Goal: Task Accomplishment & Management: Use online tool/utility

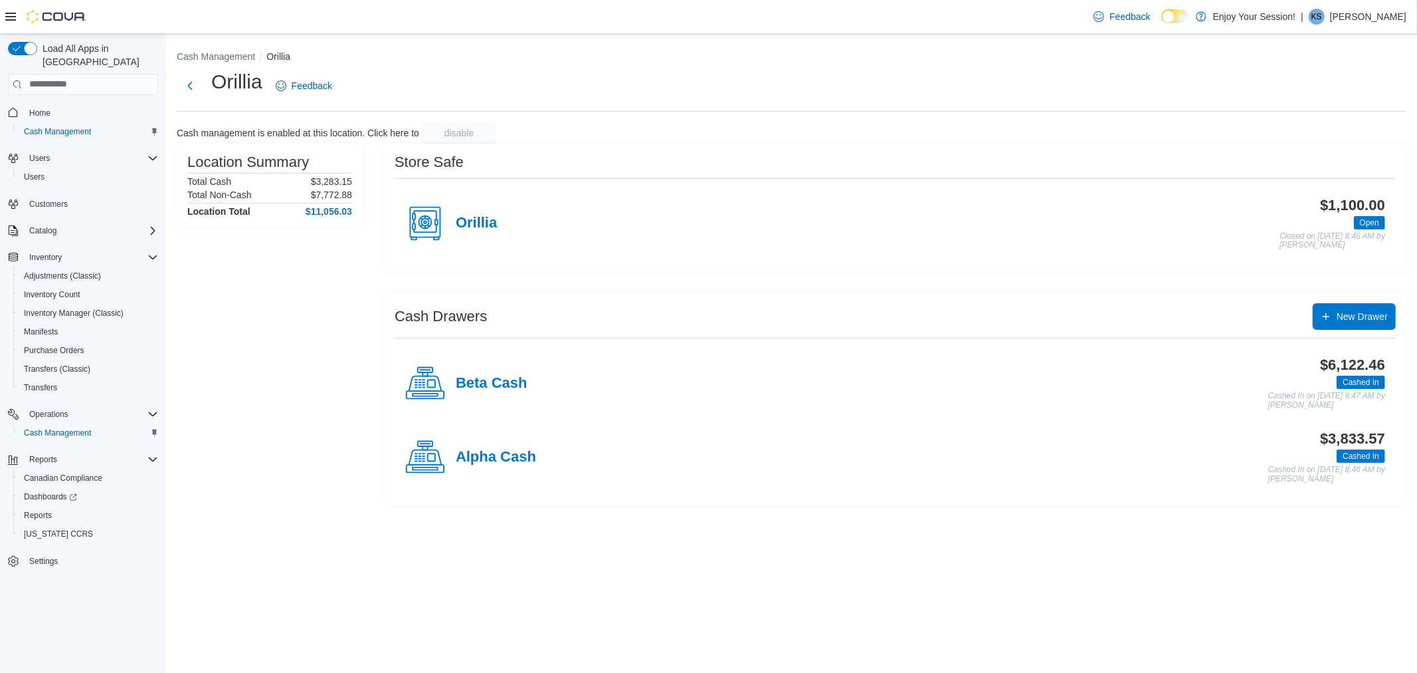
click at [894, 416] on div "Beta Cash $6,122.46 Cashed In Cashed In on October 12, 2025 8:47 AM by Kayla Sc…" at bounding box center [895, 383] width 1001 height 74
click at [443, 457] on icon at bounding box center [425, 457] width 40 height 40
click at [443, 457] on div "Cash Management Orillia Orillia Feedback Cash management is enabled at this loc…" at bounding box center [791, 353] width 1251 height 639
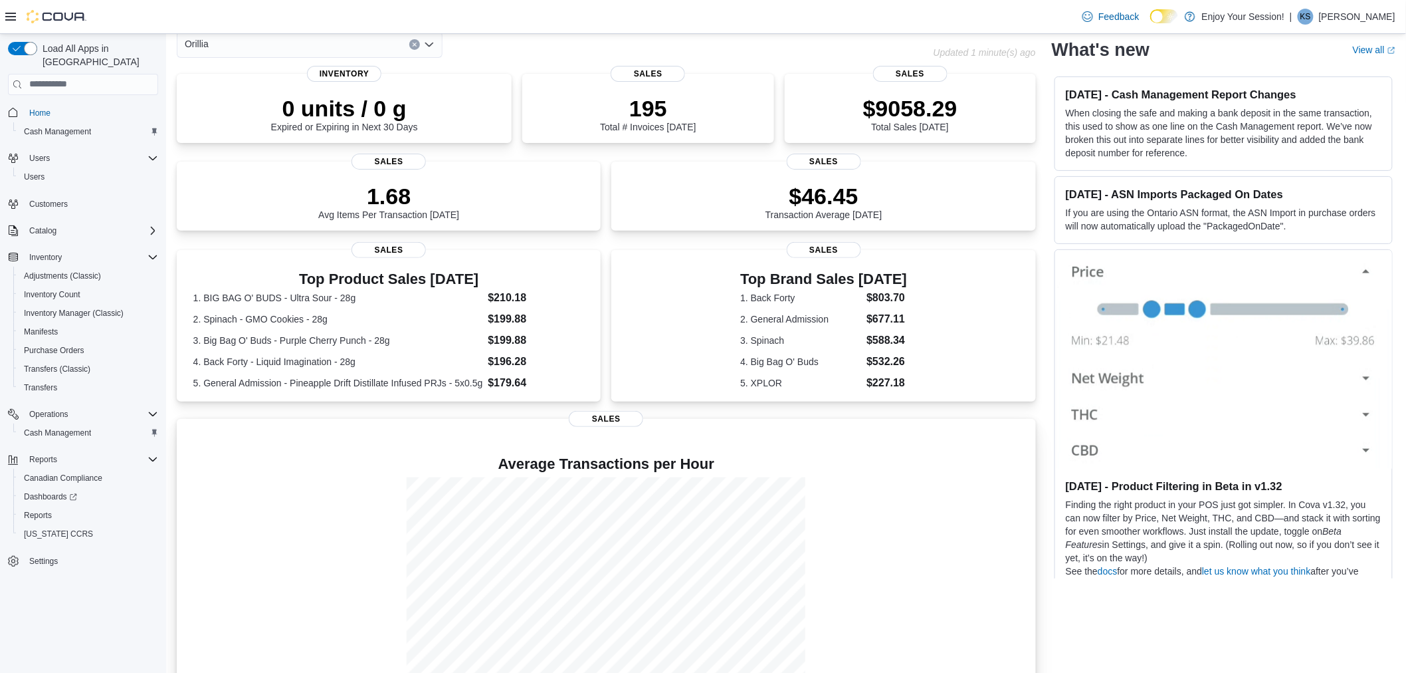
scroll to position [97, 0]
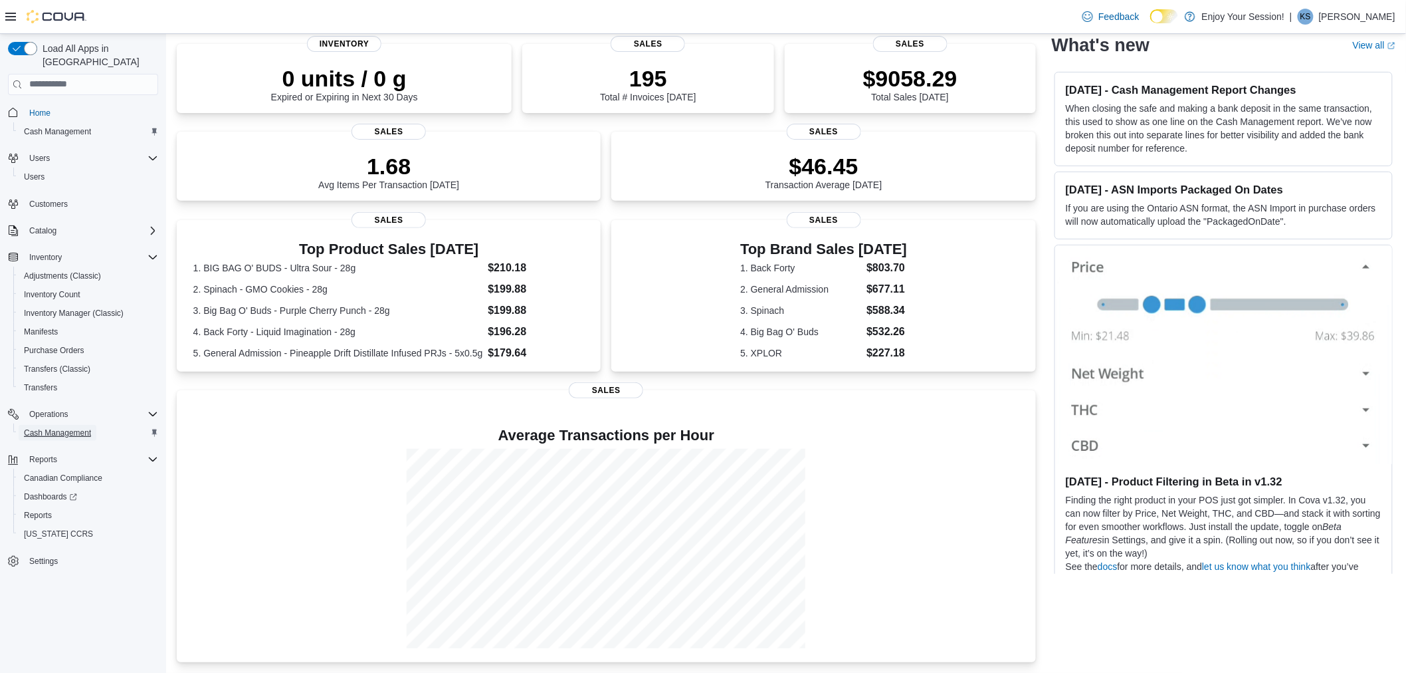
click at [74, 425] on span "Cash Management" at bounding box center [57, 433] width 67 height 16
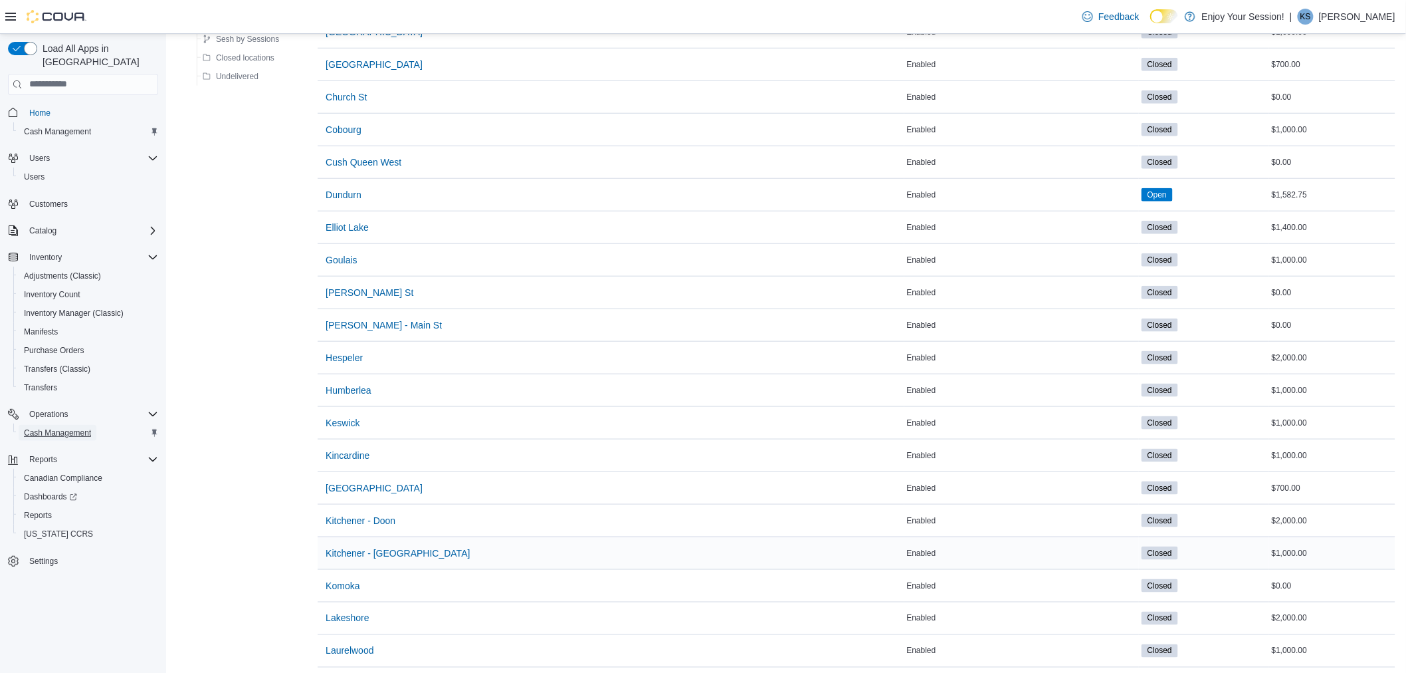
scroll to position [738, 0]
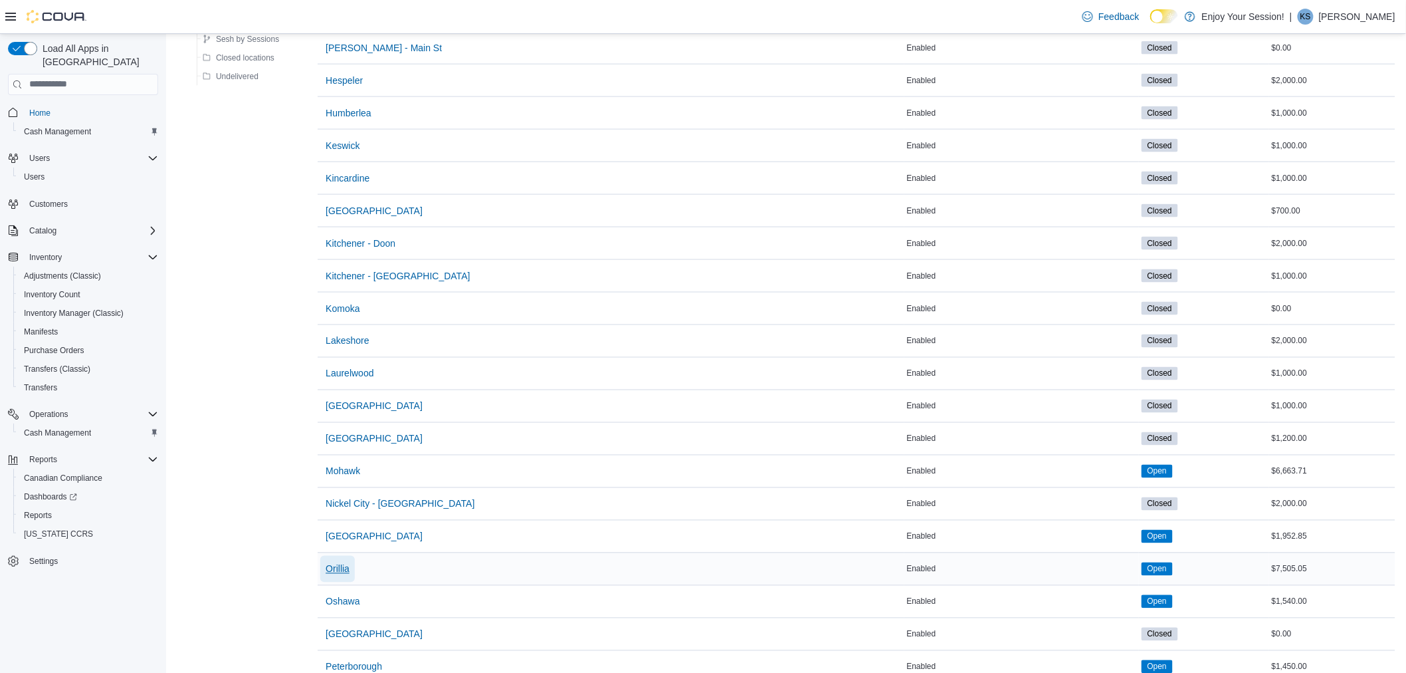
click at [335, 573] on span "Orillia" at bounding box center [338, 568] width 24 height 13
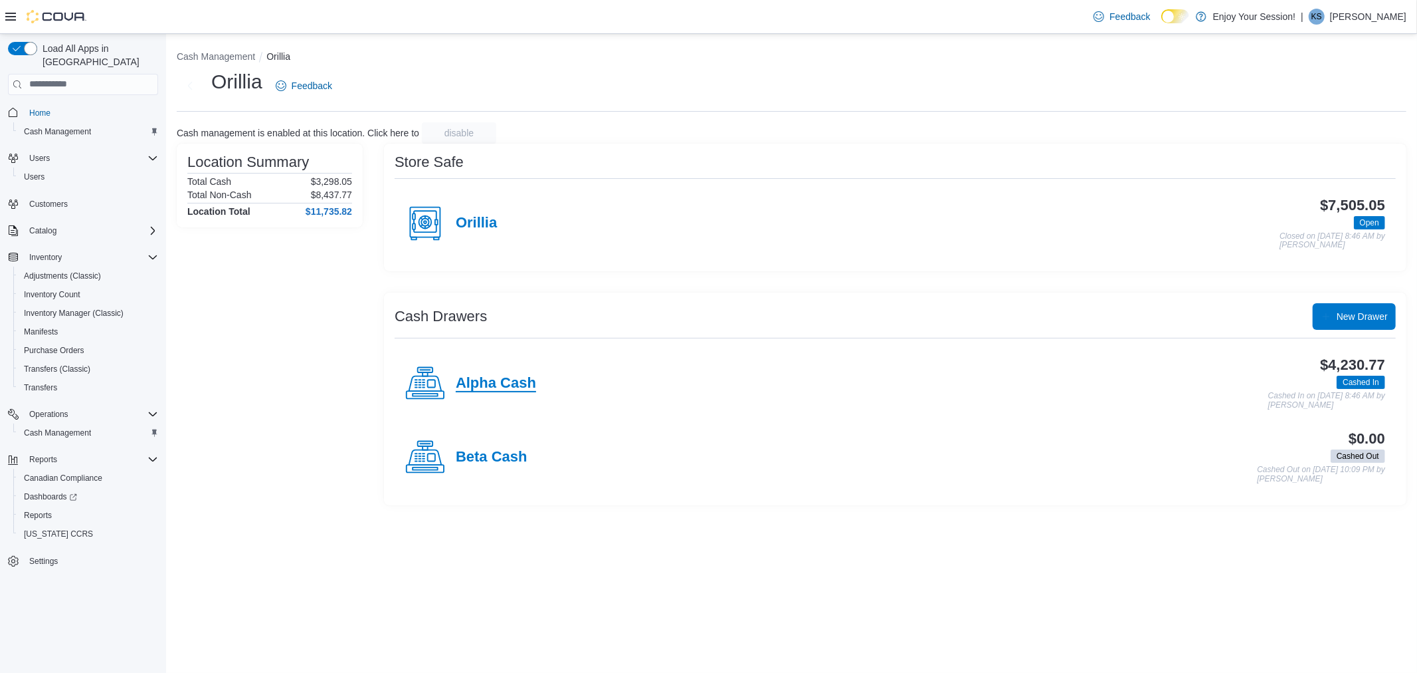
click at [485, 391] on h4 "Alpha Cash" at bounding box center [496, 383] width 80 height 17
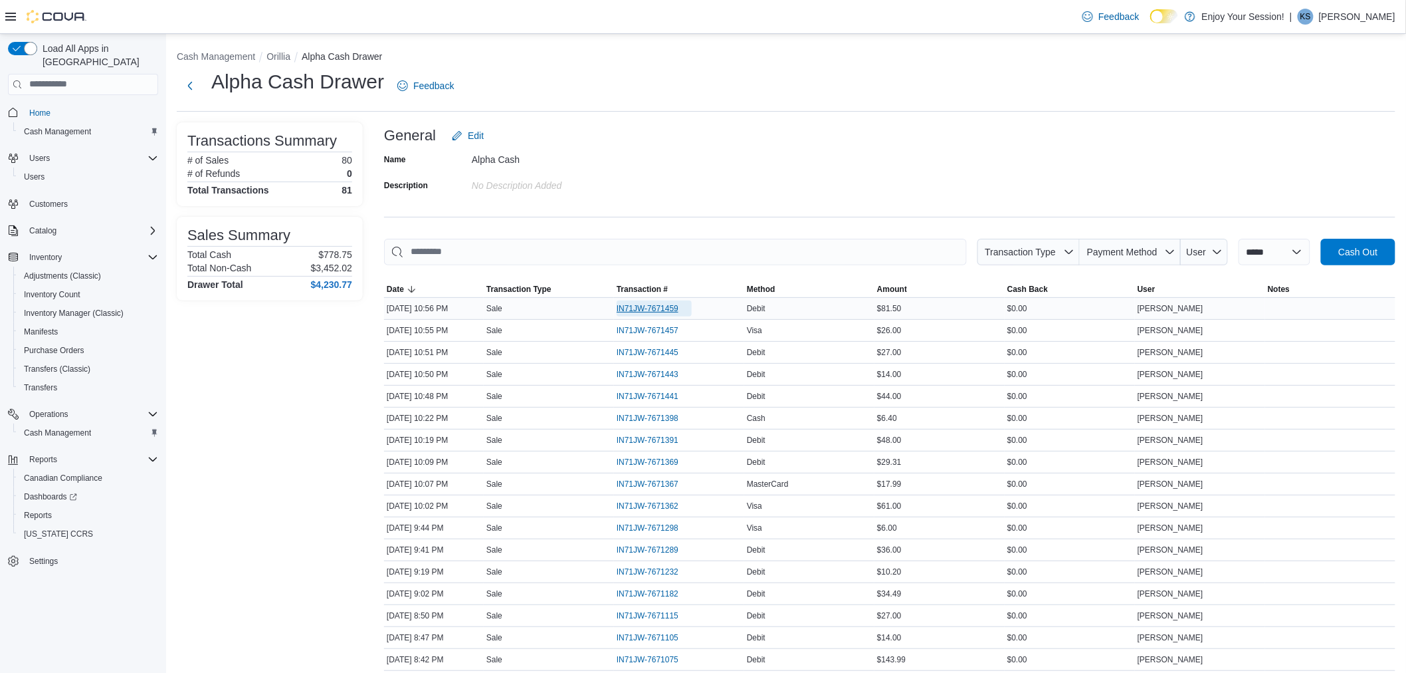
click at [661, 306] on span "IN71JW-7671459" at bounding box center [648, 308] width 62 height 11
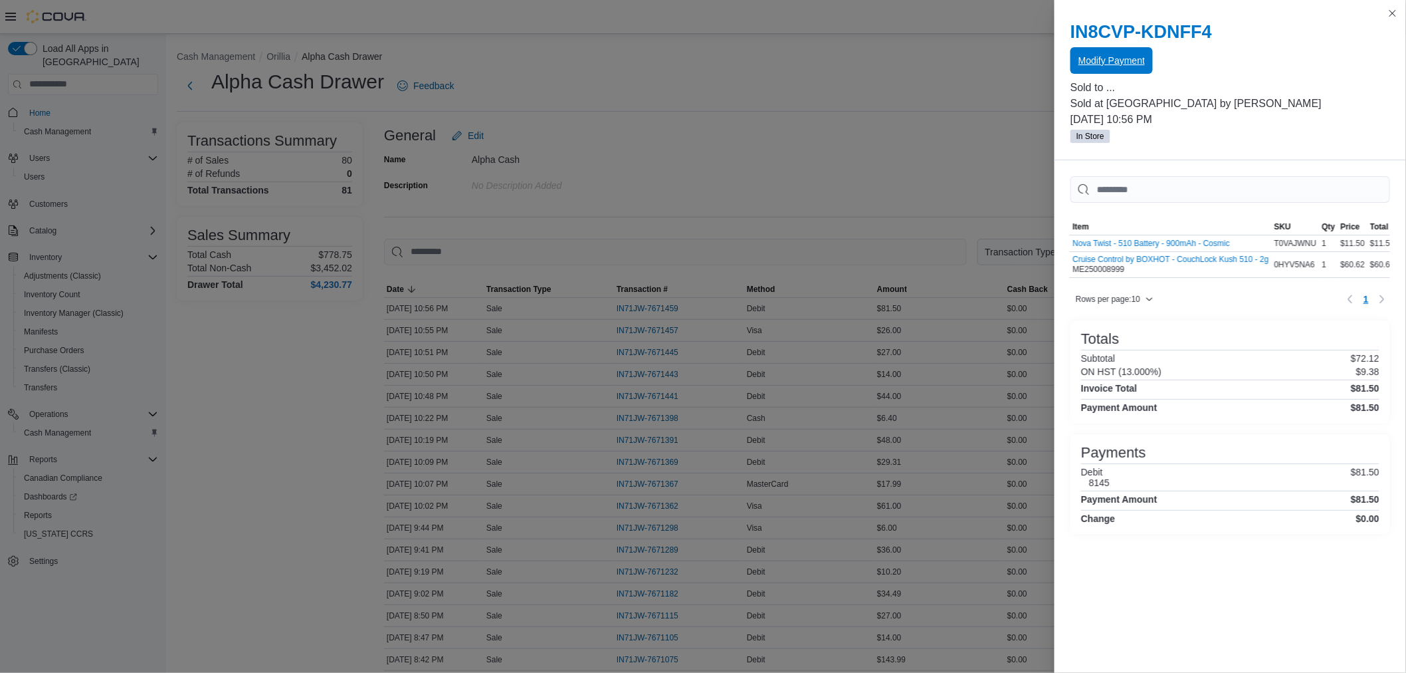
click at [1138, 52] on span "Modify Payment" at bounding box center [1112, 60] width 66 height 27
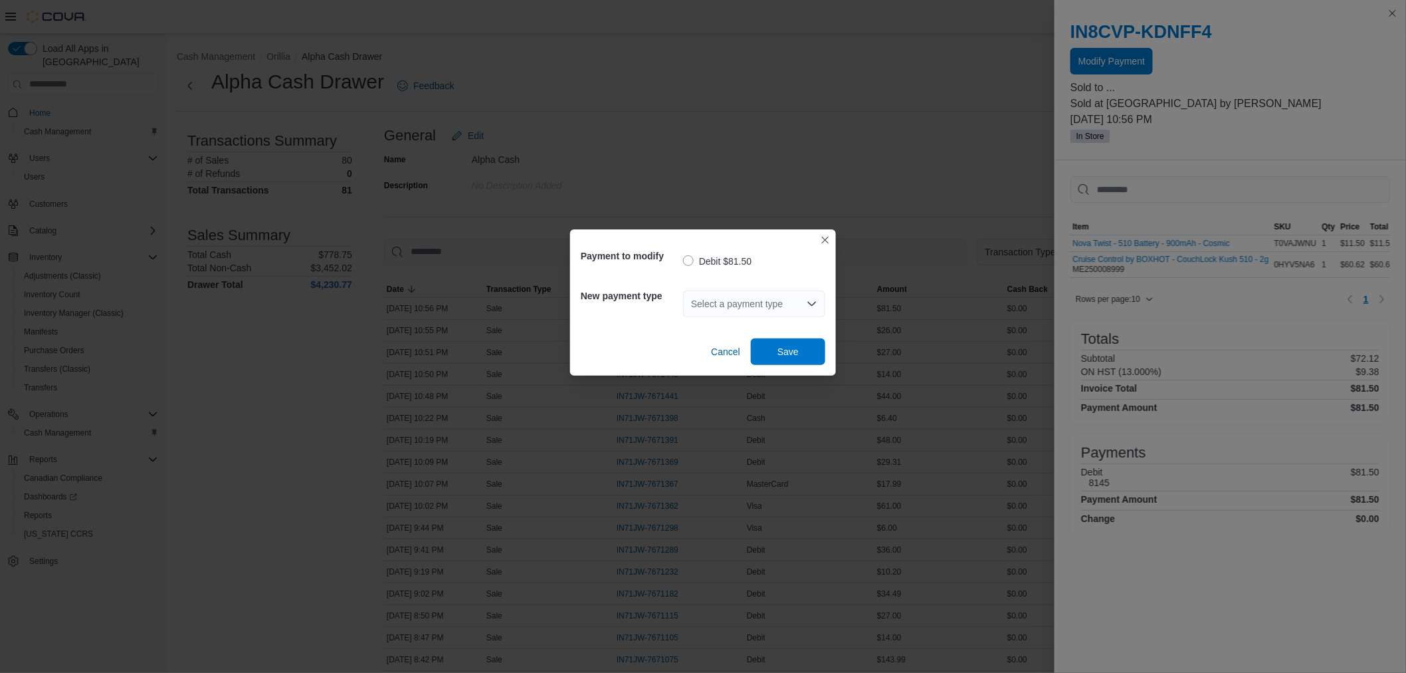
click at [745, 288] on div "Select a payment type" at bounding box center [754, 303] width 142 height 43
click at [752, 300] on div "Select a payment type" at bounding box center [754, 303] width 142 height 27
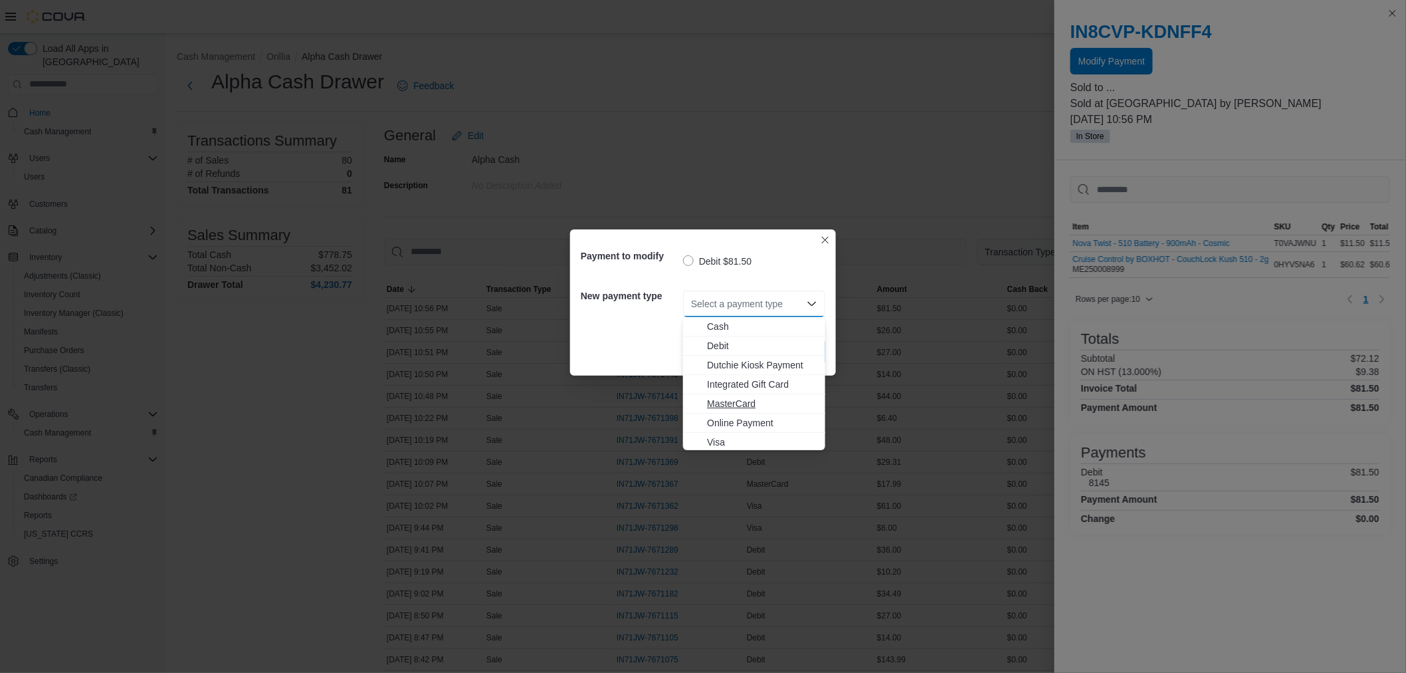
click at [751, 402] on span "MasterCard" at bounding box center [762, 403] width 110 height 13
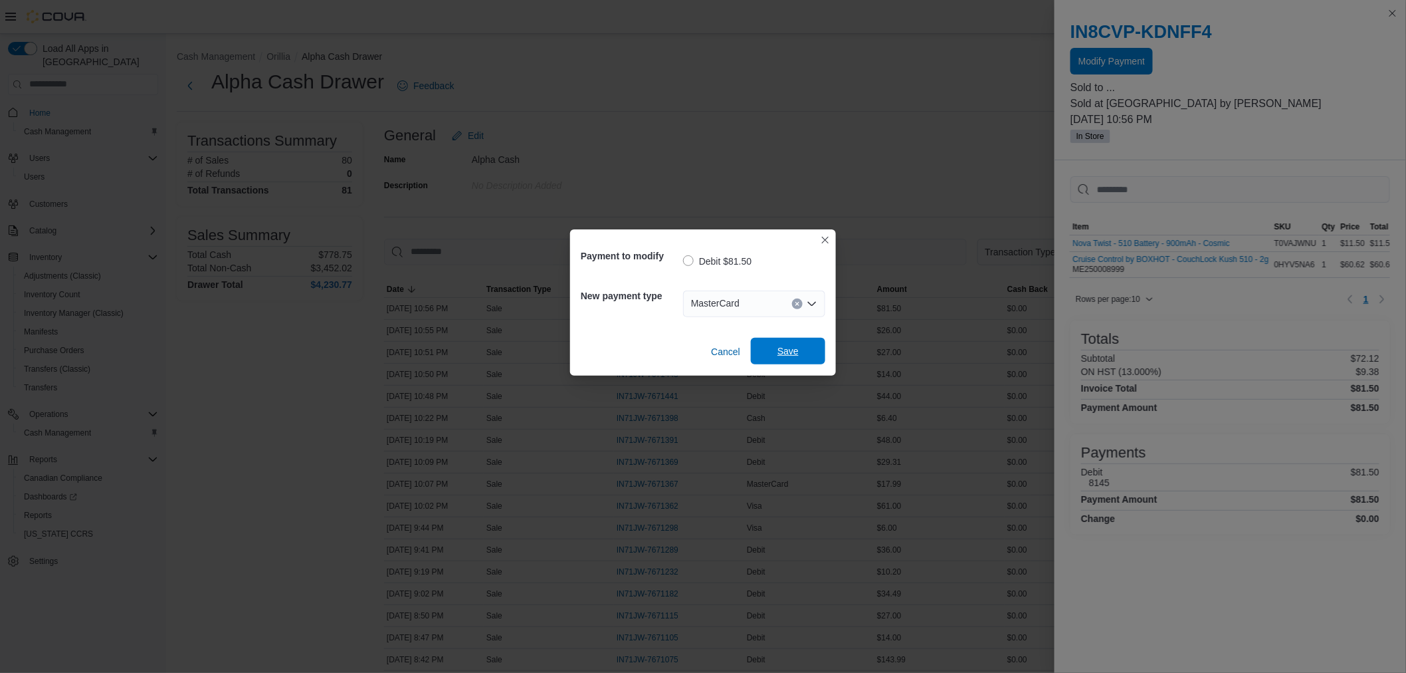
click at [786, 339] on span "Save" at bounding box center [788, 351] width 58 height 27
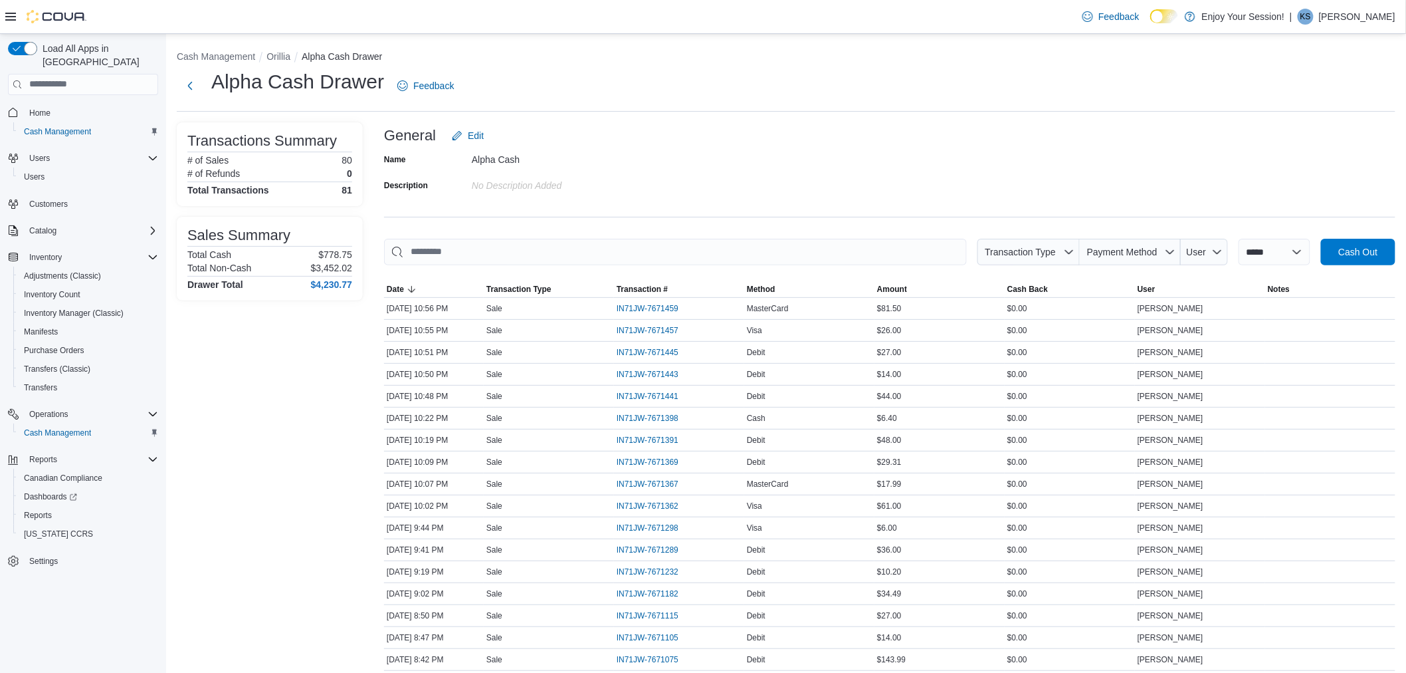
drag, startPoint x: 869, startPoint y: 154, endPoint x: 885, endPoint y: 156, distance: 16.1
click at [885, 156] on div "Name Alpha Cash Description No Description added" at bounding box center [889, 172] width 1011 height 47
